Goal: Task Accomplishment & Management: Manage account settings

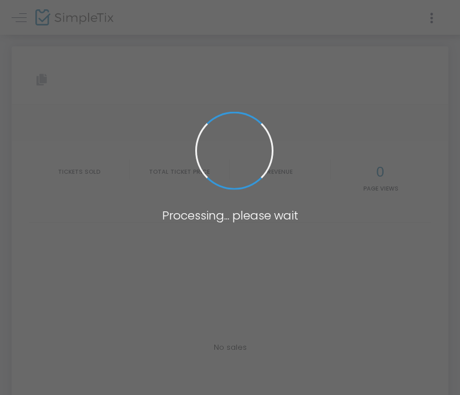
type input "[URL][DOMAIN_NAME]"
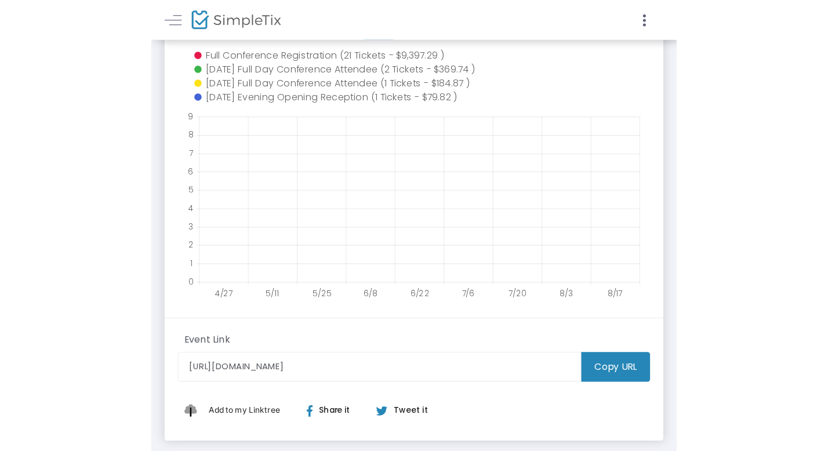
scroll to position [189, 0]
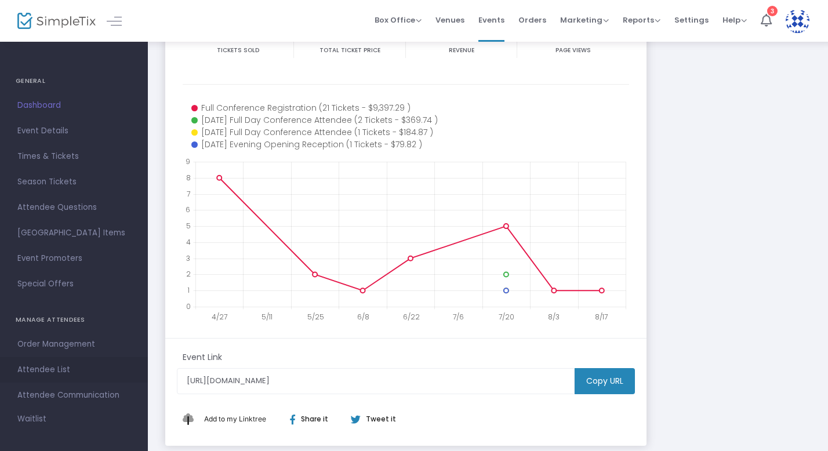
click at [64, 370] on span "Attendee List" at bounding box center [73, 369] width 113 height 15
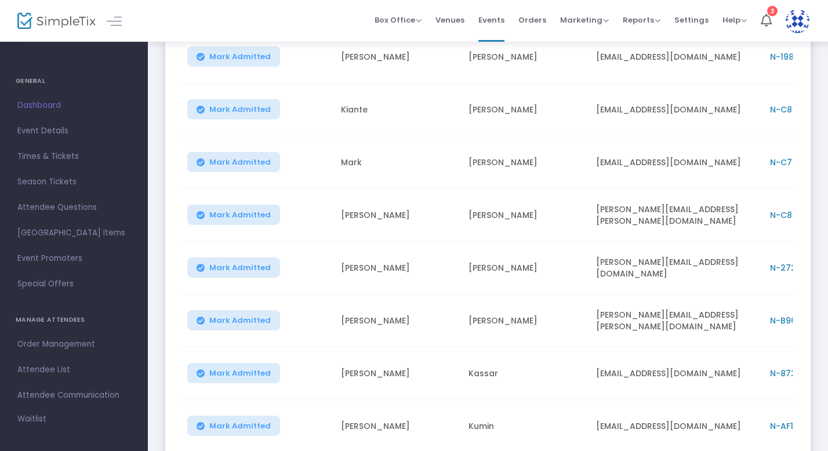
scroll to position [330, 0]
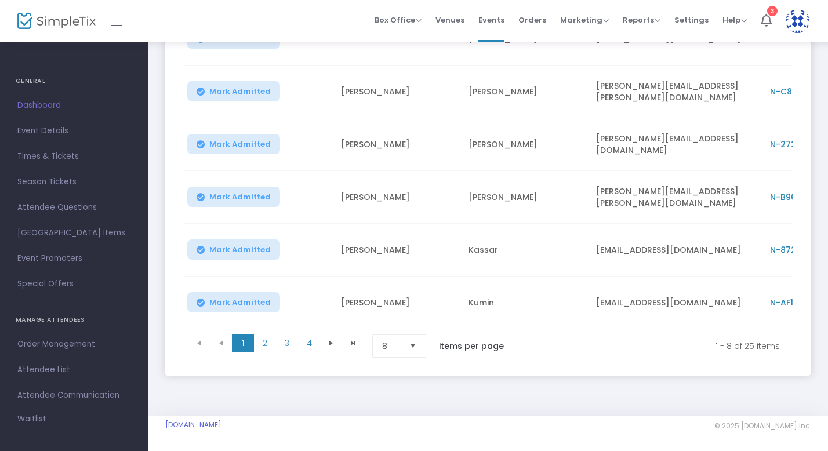
click at [416, 345] on span "Select" at bounding box center [412, 346] width 19 height 19
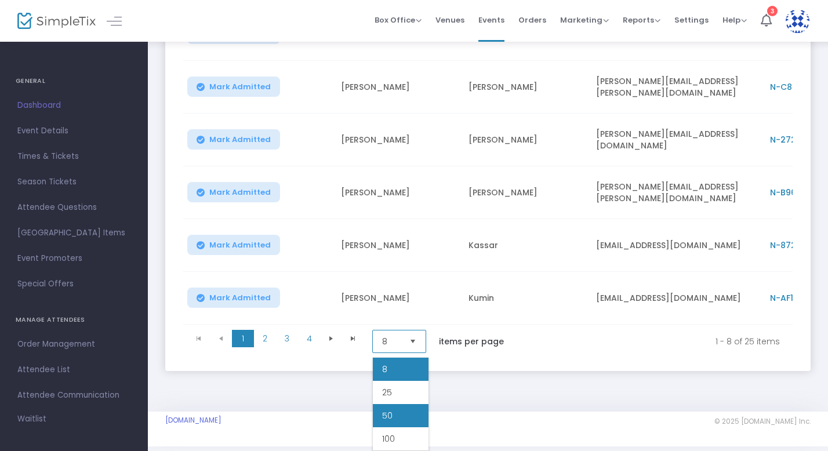
click at [408, 395] on li "50" at bounding box center [401, 415] width 56 height 23
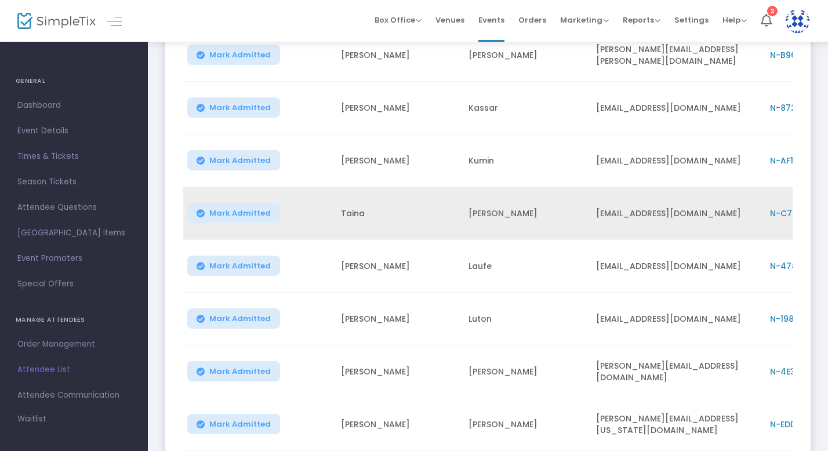
scroll to position [456, 0]
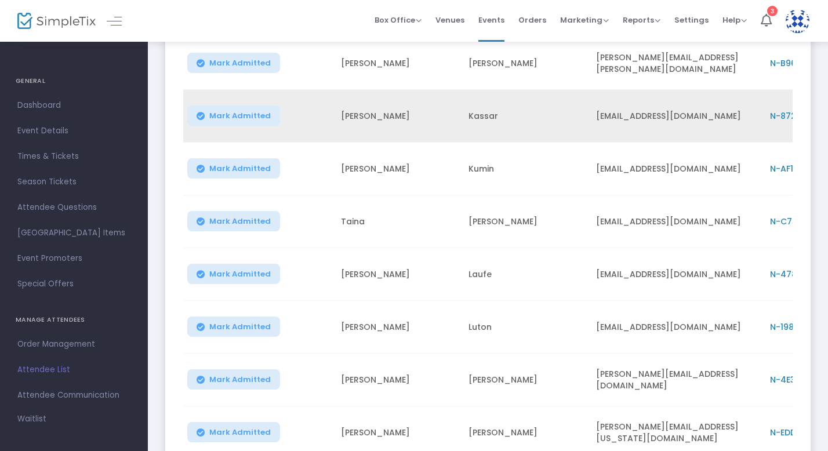
click at [467, 115] on span "N-872264FD-B" at bounding box center [801, 116] width 62 height 12
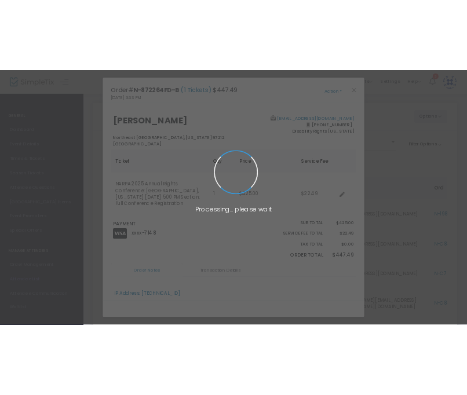
scroll to position [0, 0]
